Goal: Transaction & Acquisition: Purchase product/service

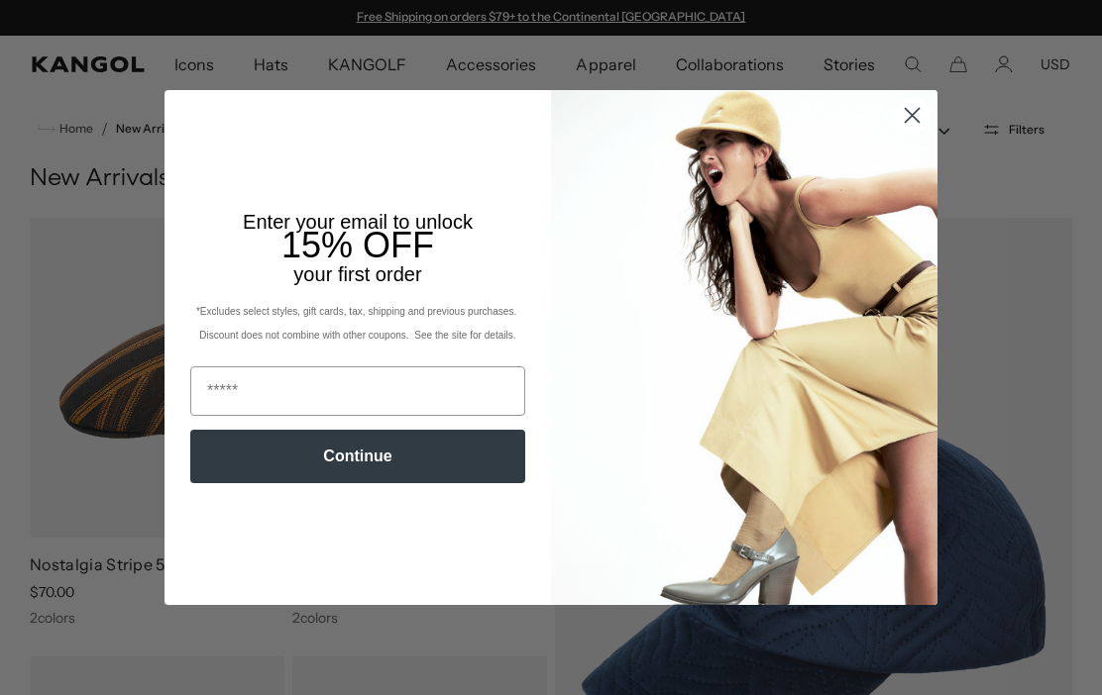
click at [916, 116] on circle "Close dialog" at bounding box center [911, 115] width 33 height 33
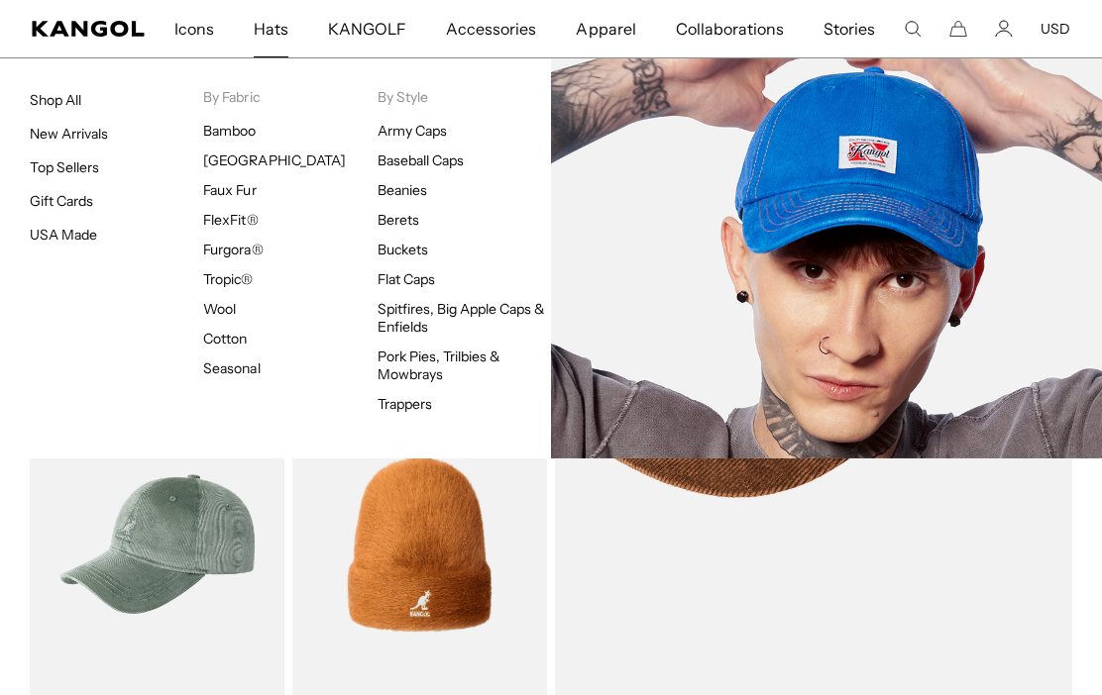
scroll to position [0, 408]
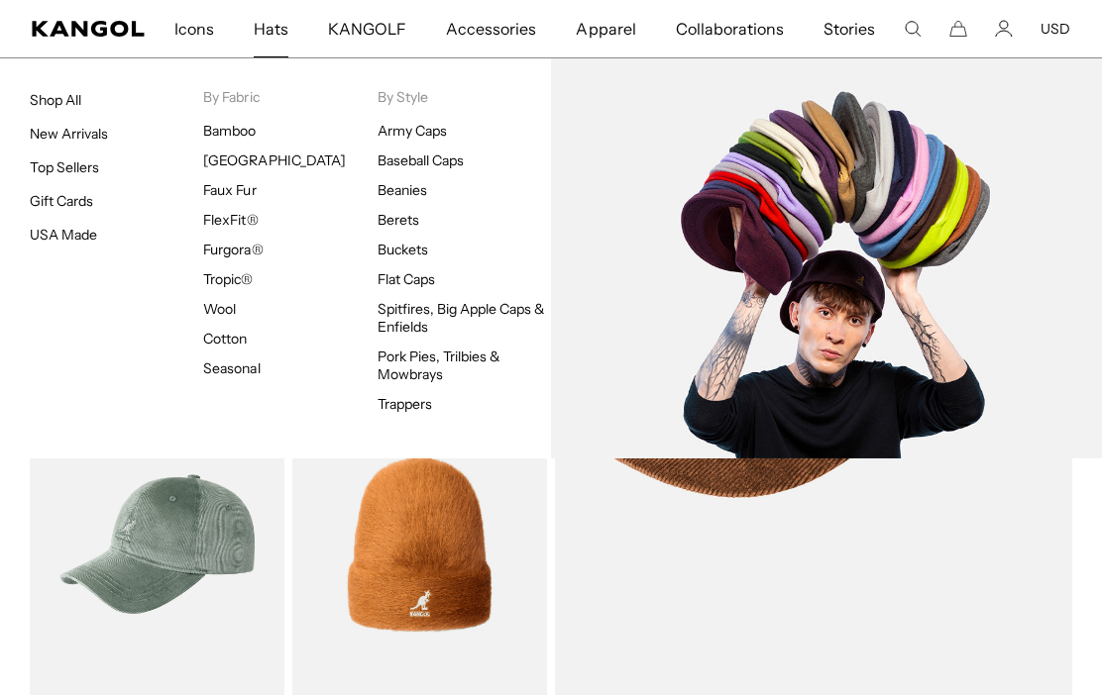
click at [403, 277] on link "Flat Caps" at bounding box center [405, 279] width 57 height 18
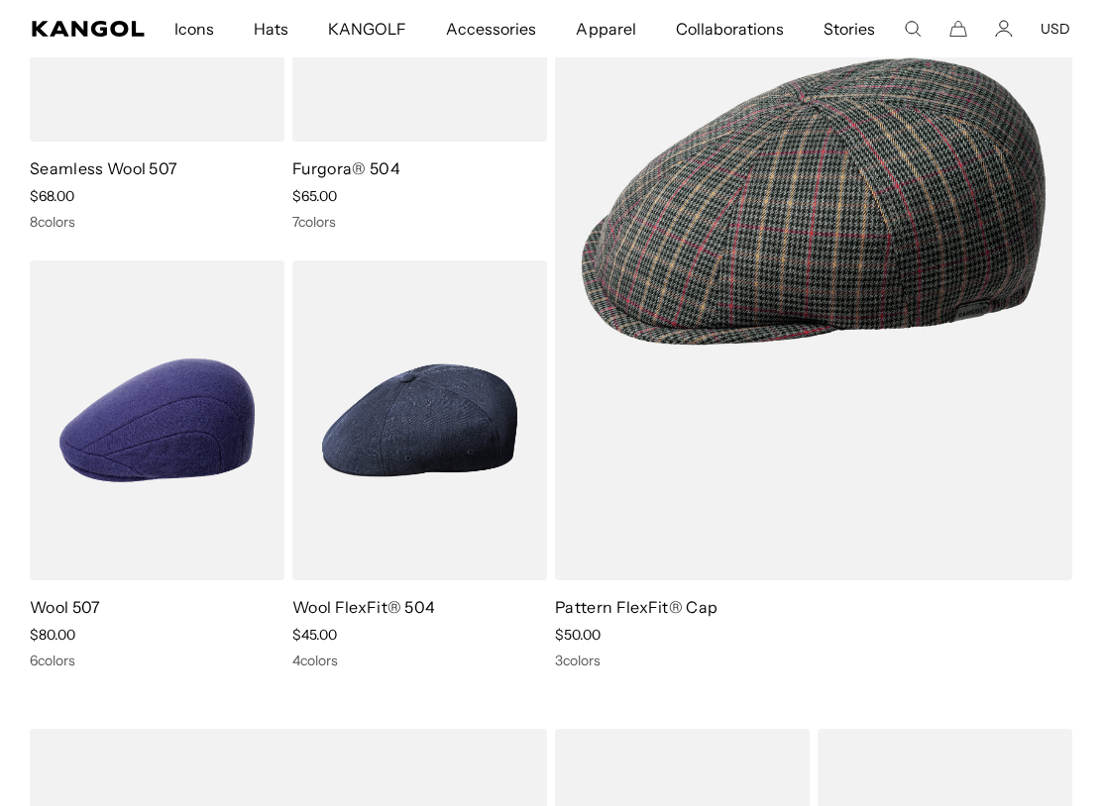
scroll to position [0, 408]
click at [0, 0] on img at bounding box center [0, 0] width 0 height 0
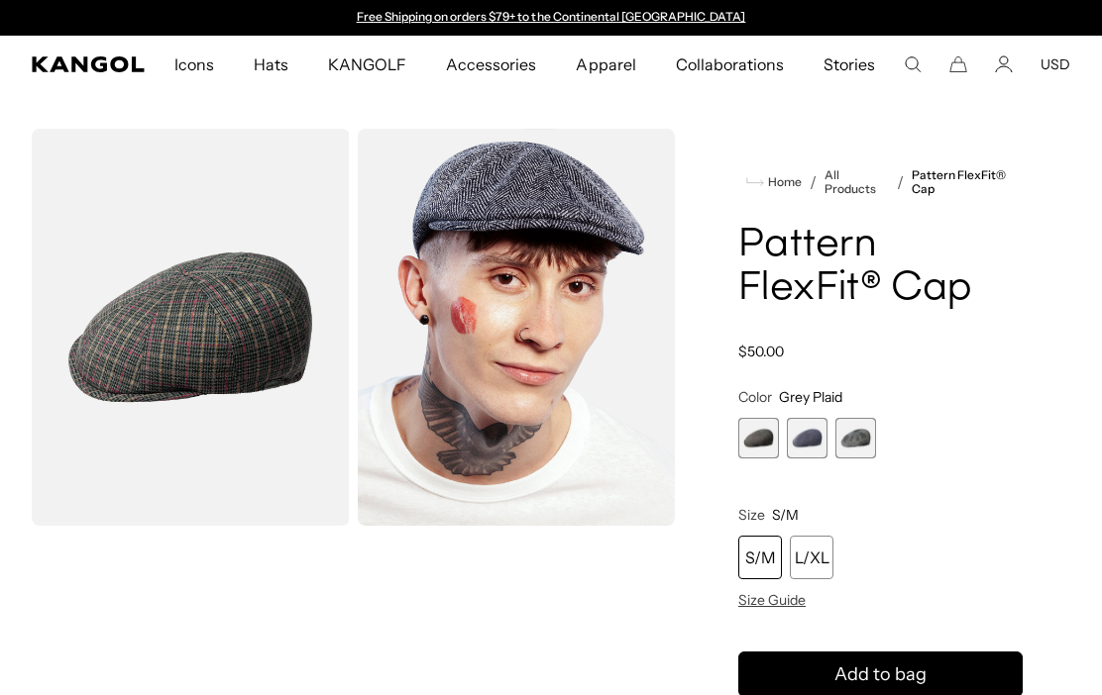
click at [805, 442] on span "2 of 3" at bounding box center [807, 438] width 41 height 41
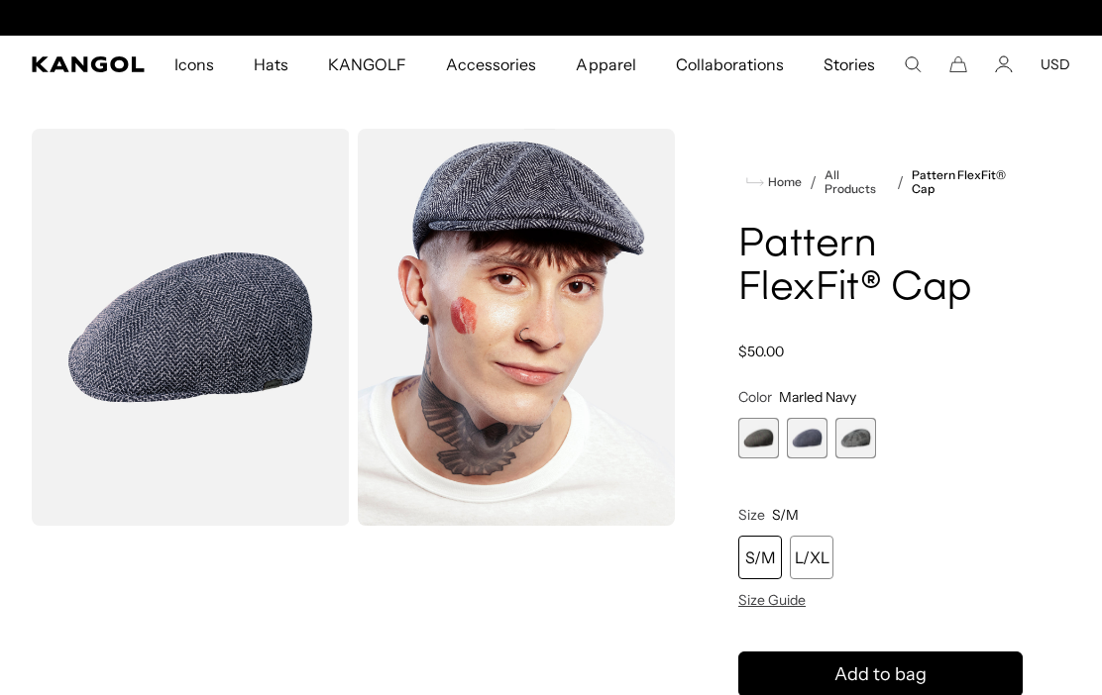
scroll to position [0, 408]
click at [854, 448] on span "3 of 3" at bounding box center [855, 438] width 41 height 41
